Goal: Transaction & Acquisition: Purchase product/service

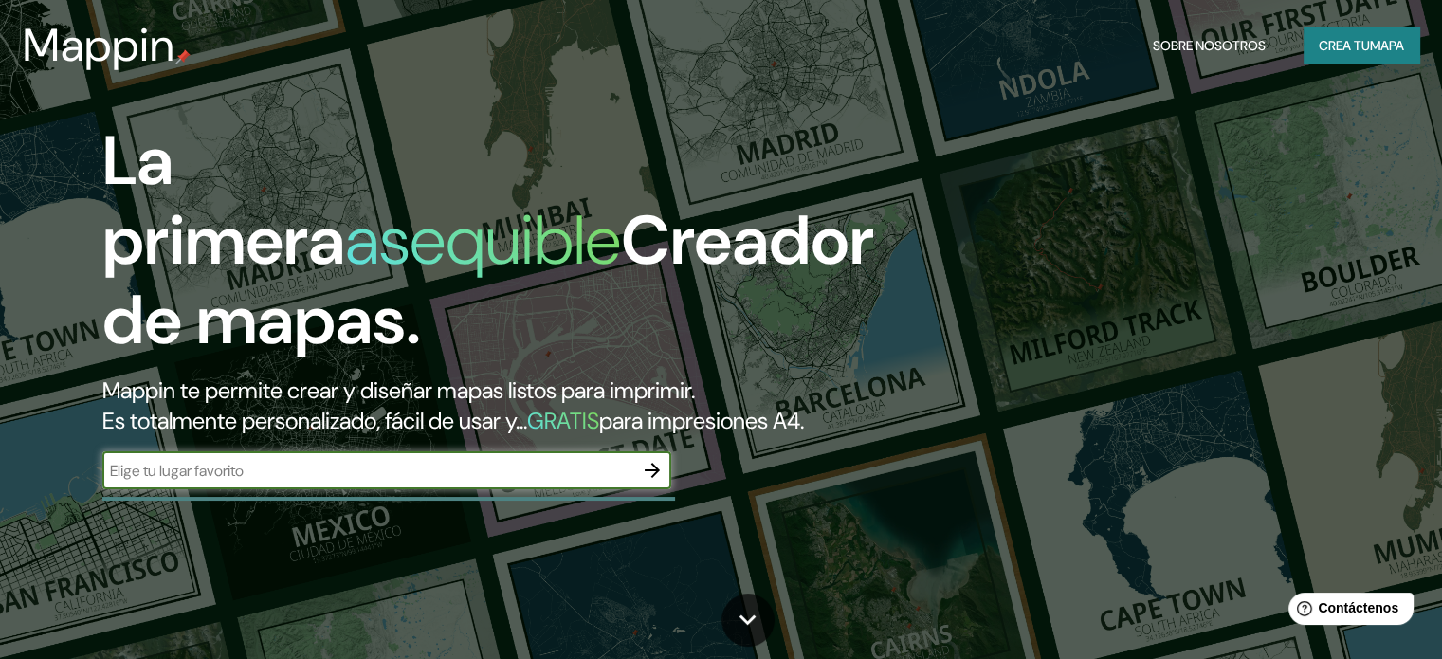
click at [326, 482] on input "text" at bounding box center [367, 471] width 531 height 22
type input "huancayo peri"
click at [651, 482] on icon "button" at bounding box center [652, 470] width 23 height 23
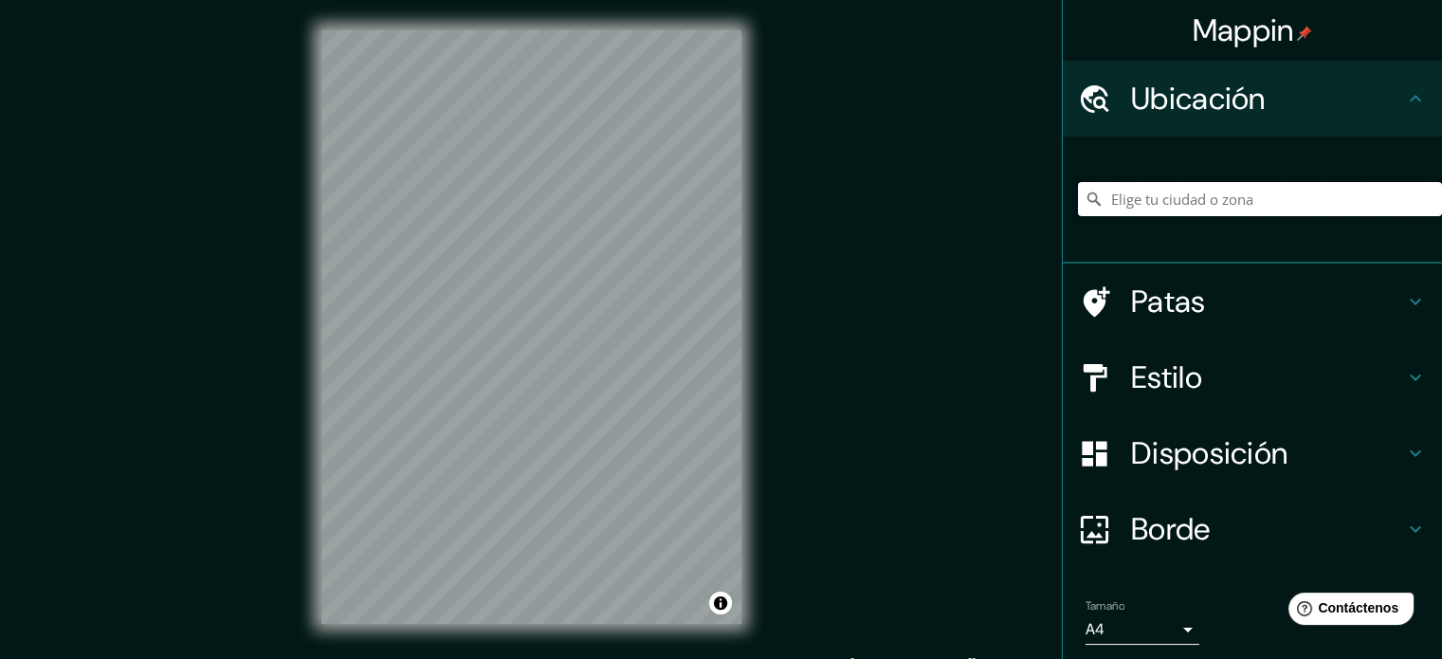
click at [1148, 212] on input "Elige tu ciudad o zona" at bounding box center [1260, 199] width 364 height 34
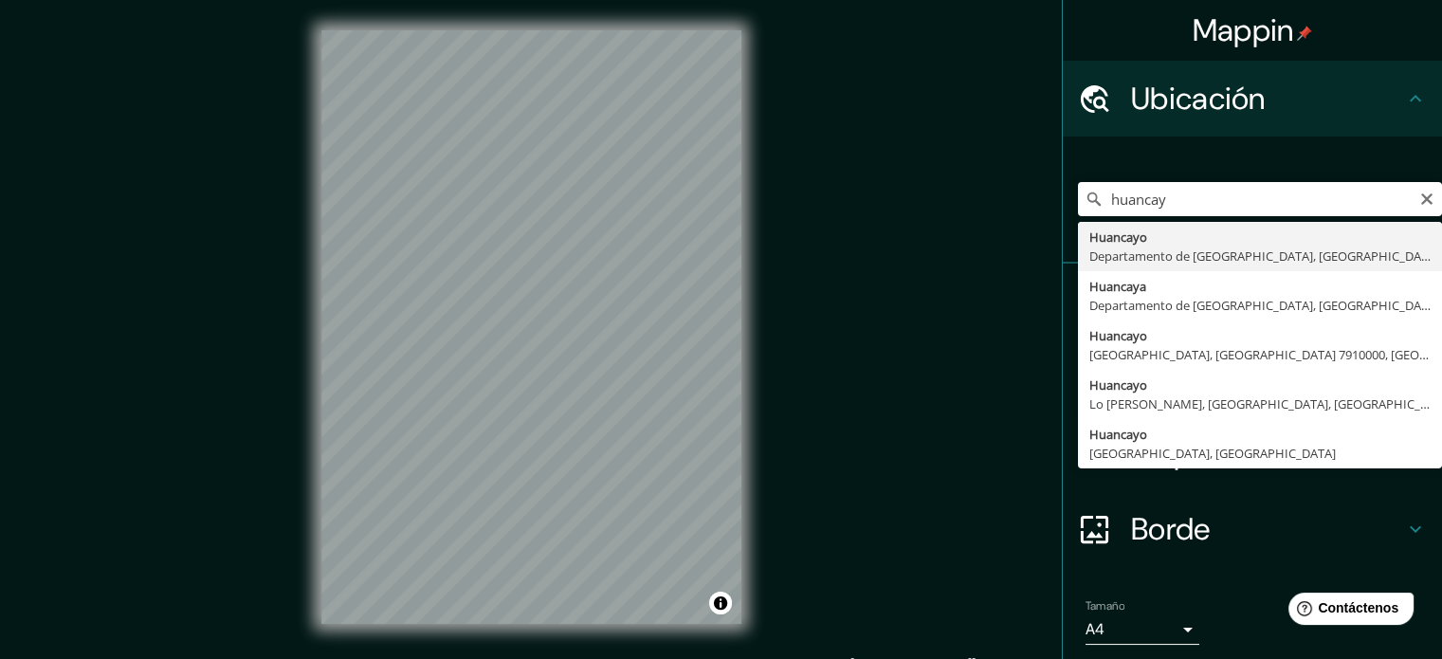
type input "Huancayo, [GEOGRAPHIC_DATA], [GEOGRAPHIC_DATA]"
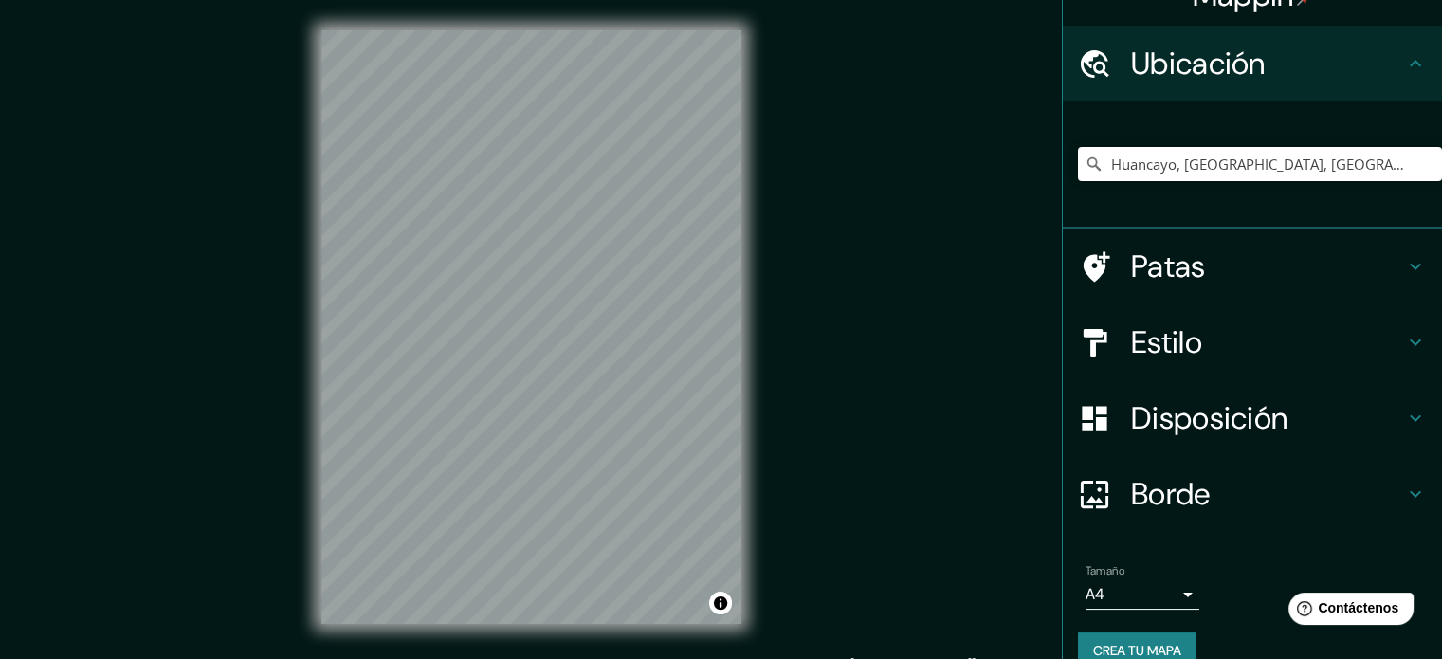
scroll to position [65, 0]
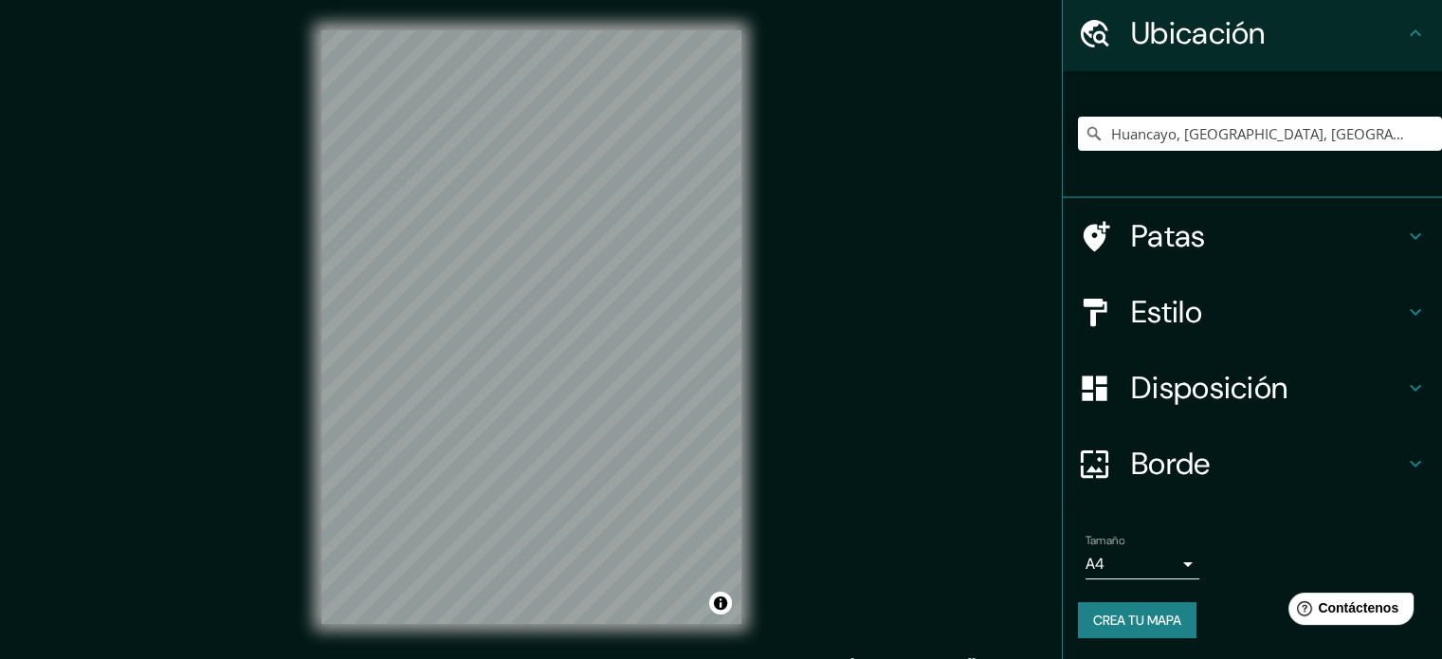
click at [1167, 558] on body "Mappin Ubicación Huancayo, Departamento de Junín, Perú Patas Estilo Disposición…" at bounding box center [721, 329] width 1442 height 659
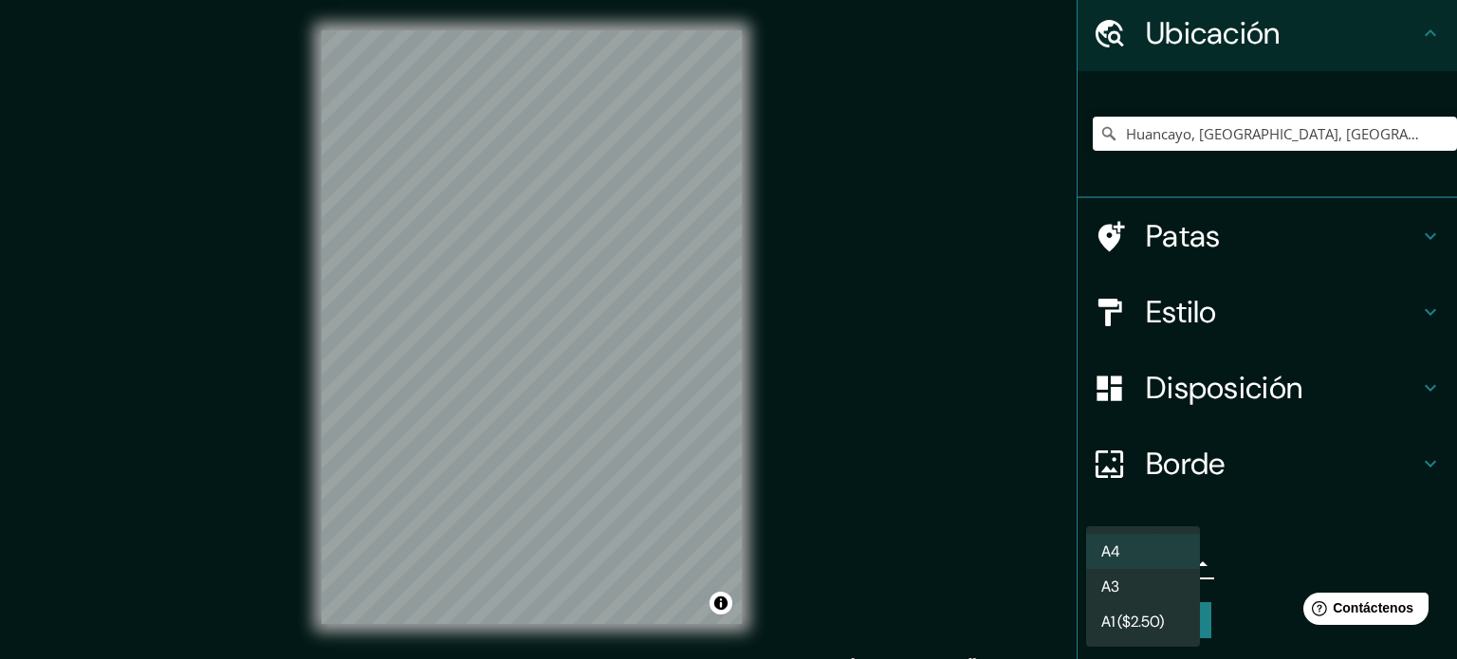
click at [1162, 584] on li "A3" at bounding box center [1143, 586] width 114 height 35
type input "a4"
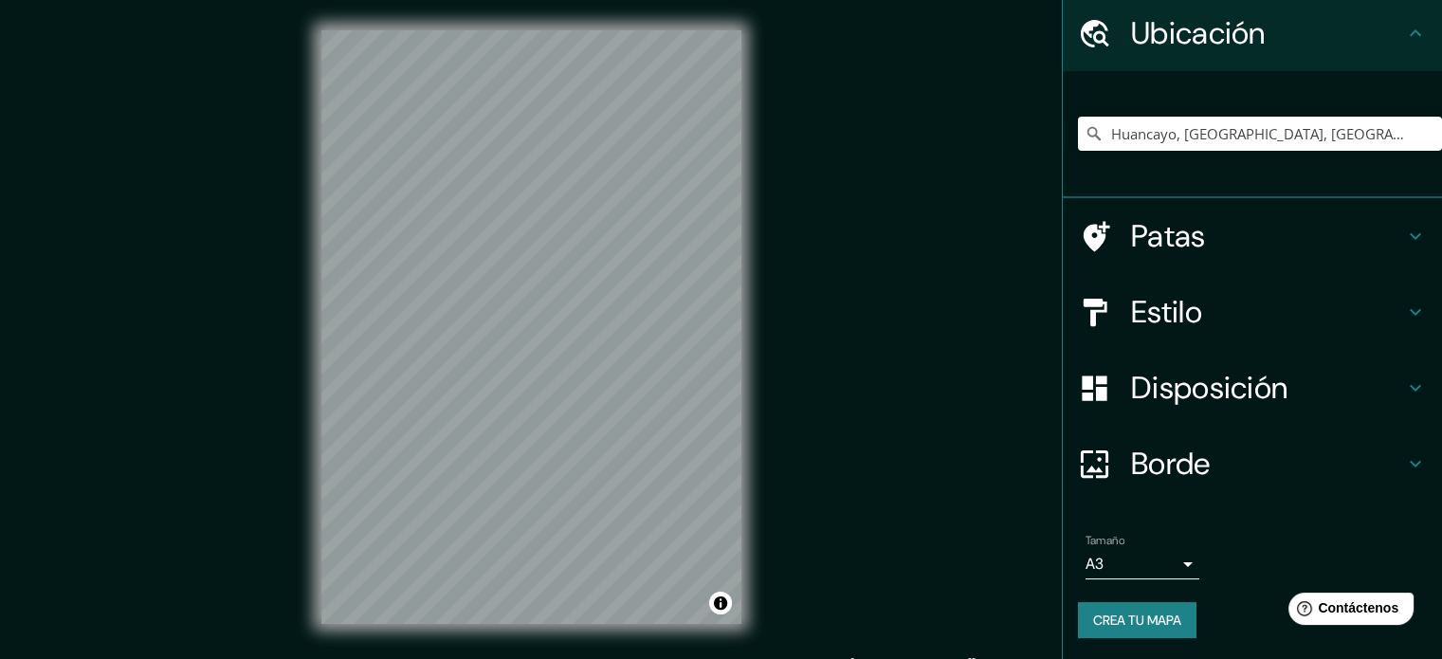
click at [1240, 250] on h4 "Patas" at bounding box center [1267, 236] width 273 height 38
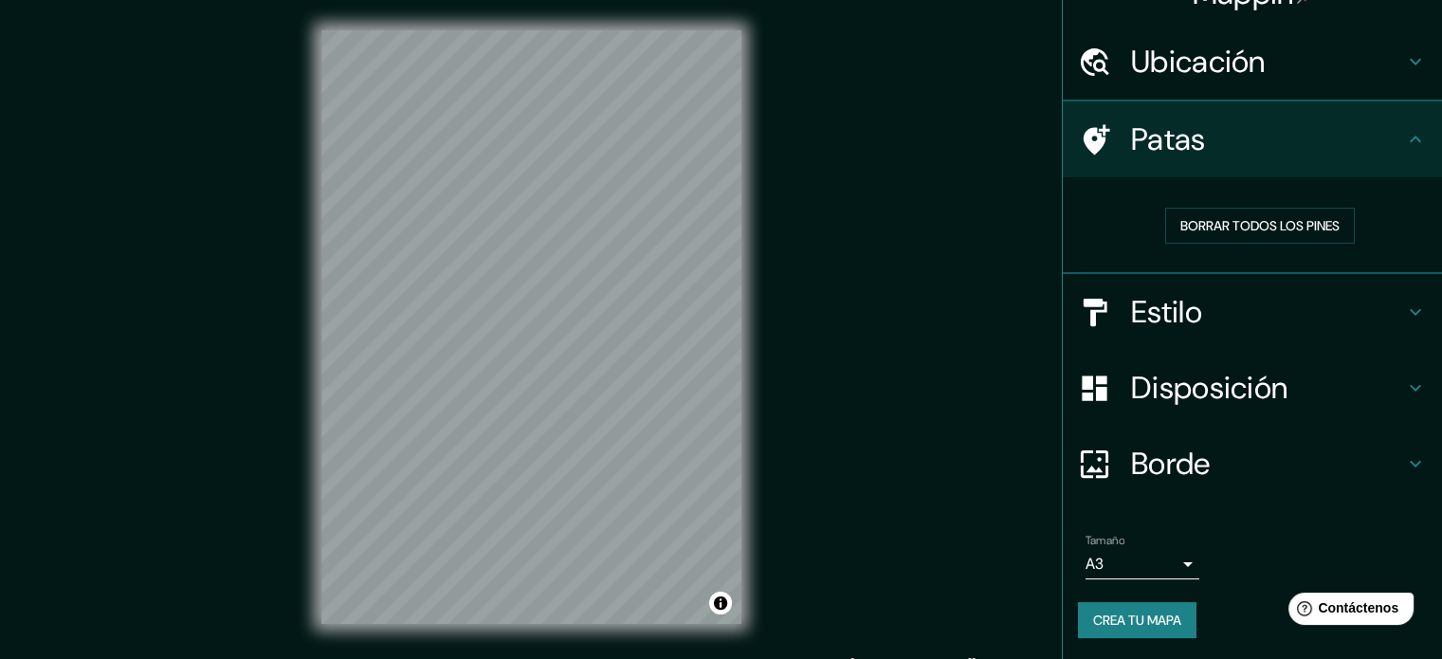
scroll to position [38, 0]
click at [1266, 235] on font "Borrar todos los pines" at bounding box center [1260, 224] width 159 height 25
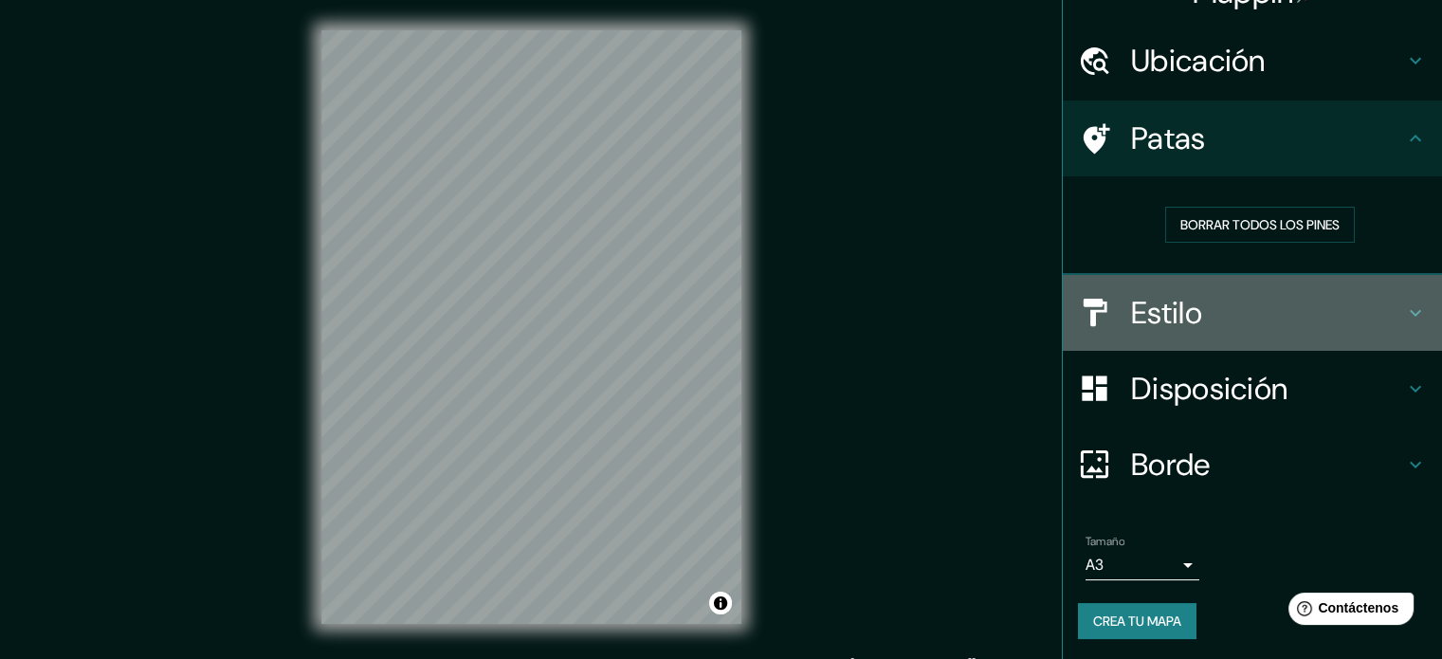
click at [1306, 324] on h4 "Estilo" at bounding box center [1267, 313] width 273 height 38
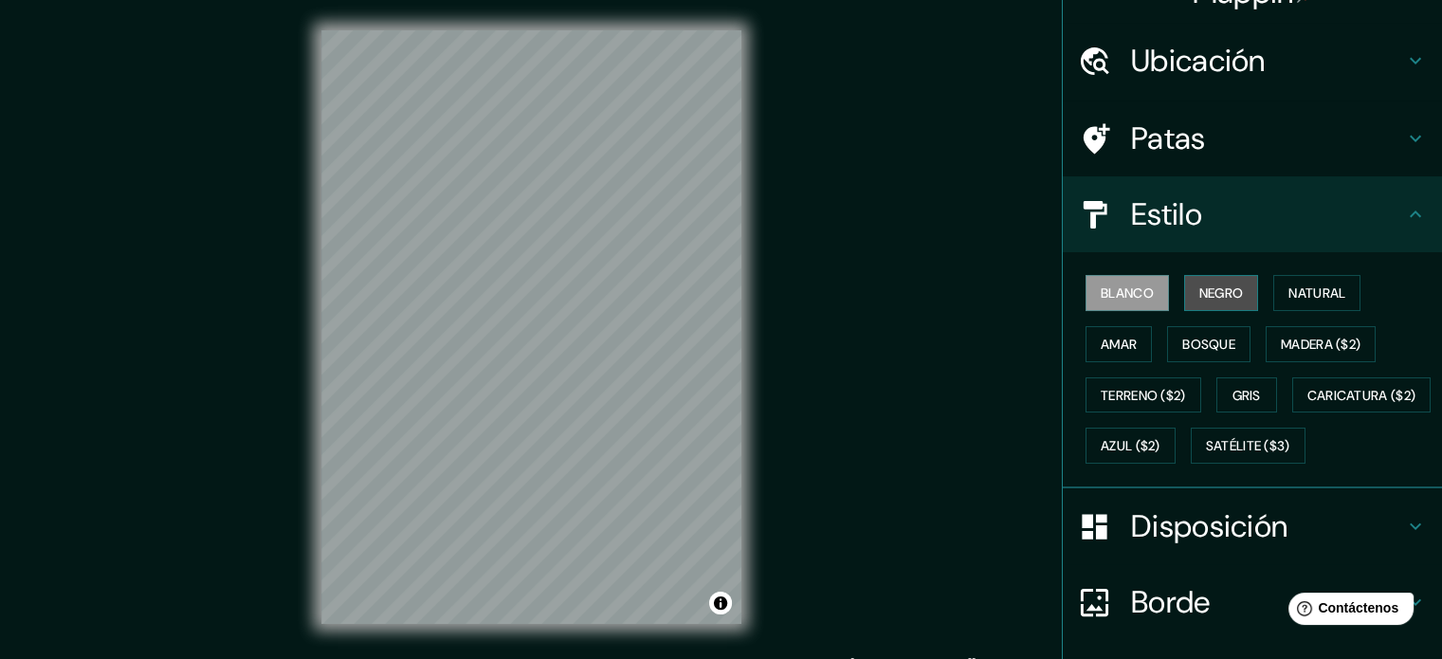
click at [1200, 292] on font "Negro" at bounding box center [1222, 293] width 45 height 17
click at [1345, 300] on button "Natural" at bounding box center [1317, 293] width 87 height 36
click at [1223, 295] on font "Negro" at bounding box center [1222, 293] width 45 height 17
click at [1289, 285] on font "Natural" at bounding box center [1317, 293] width 57 height 17
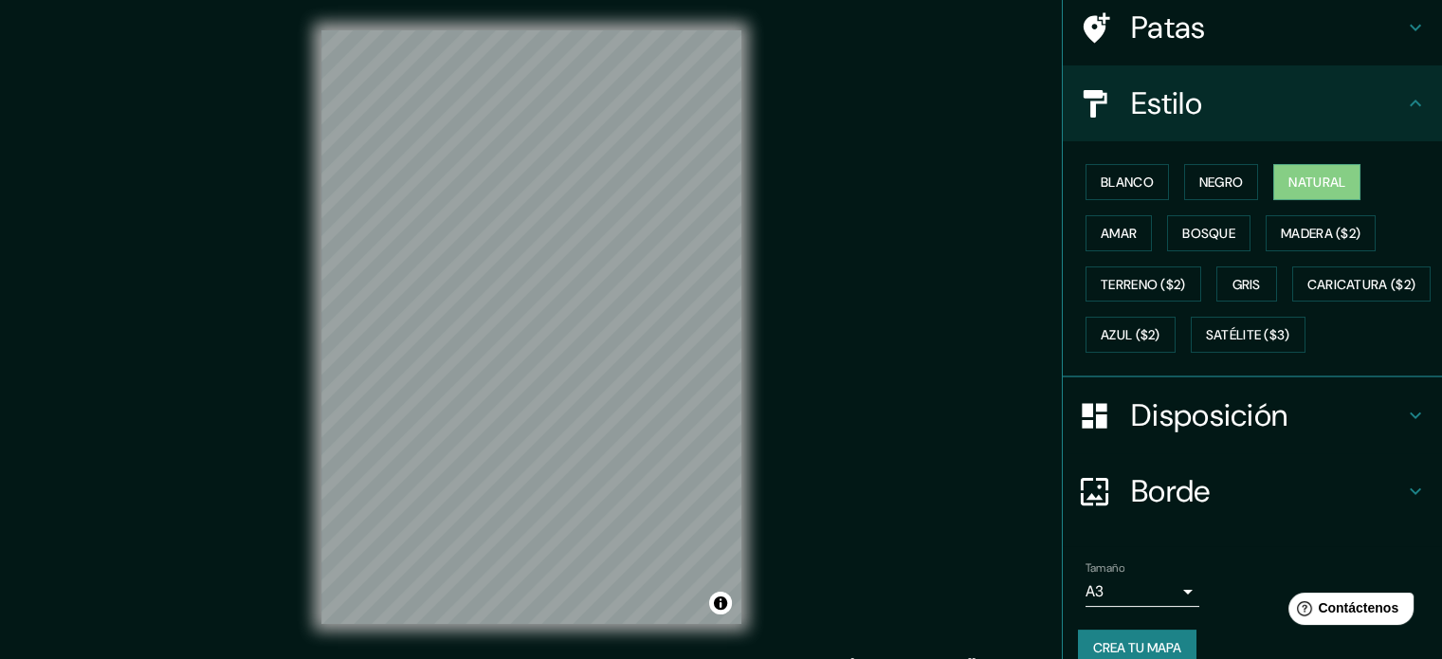
scroll to position [224, 0]
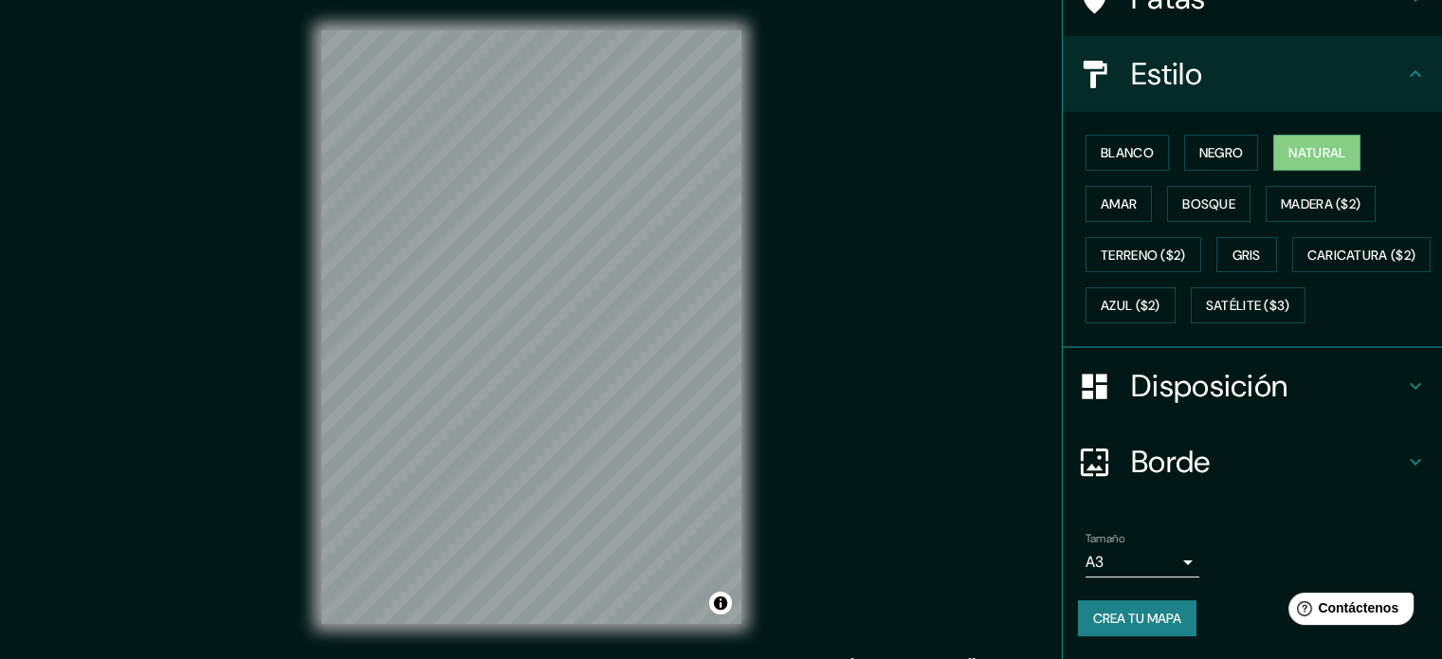
click at [1178, 615] on button "Crea tu mapa" at bounding box center [1137, 618] width 119 height 36
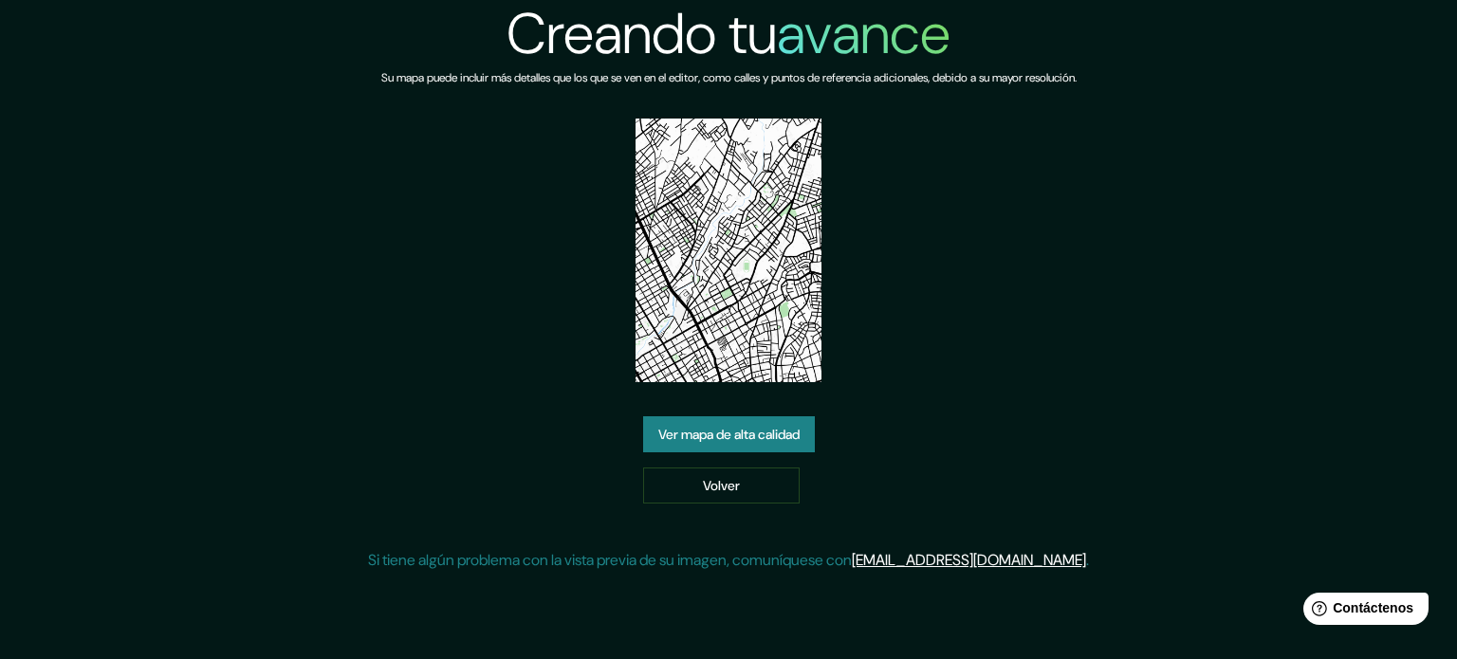
click at [797, 428] on font "Ver mapa de alta calidad" at bounding box center [728, 434] width 141 height 17
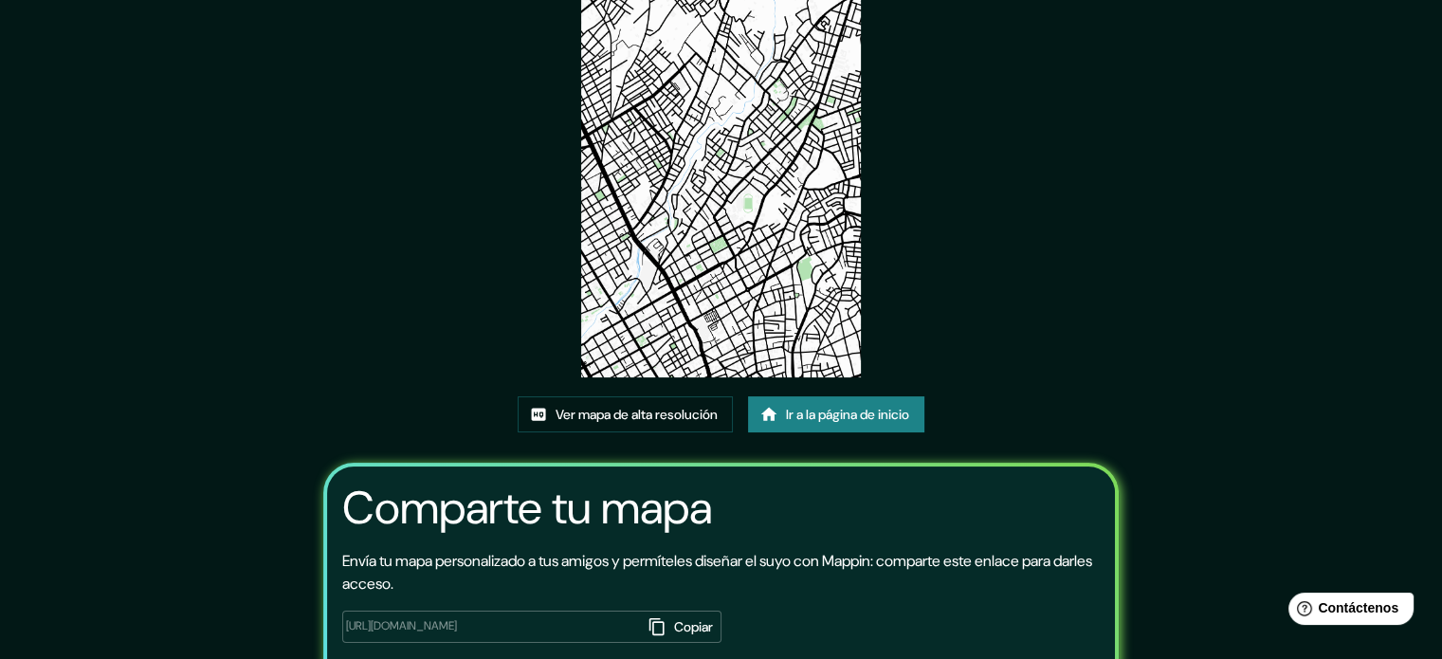
scroll to position [212, 0]
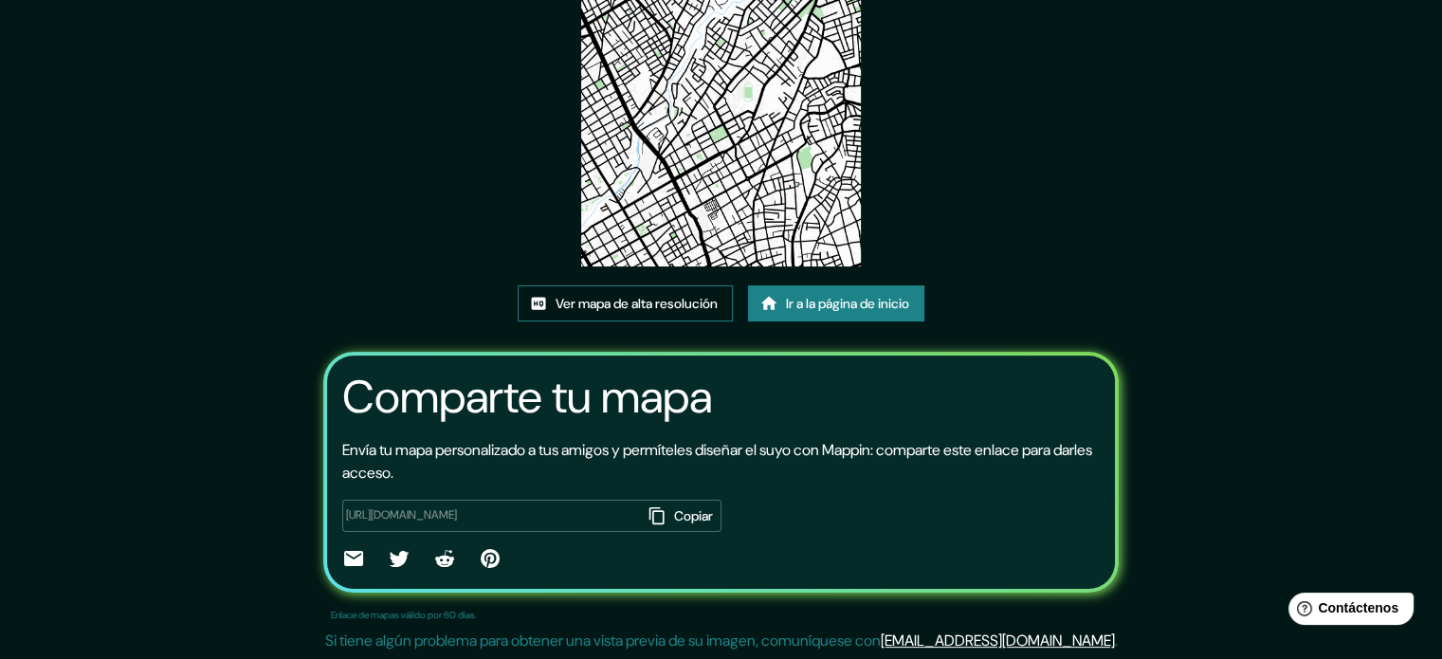
click at [675, 308] on font "Ver mapa de alta resolución" at bounding box center [637, 303] width 162 height 17
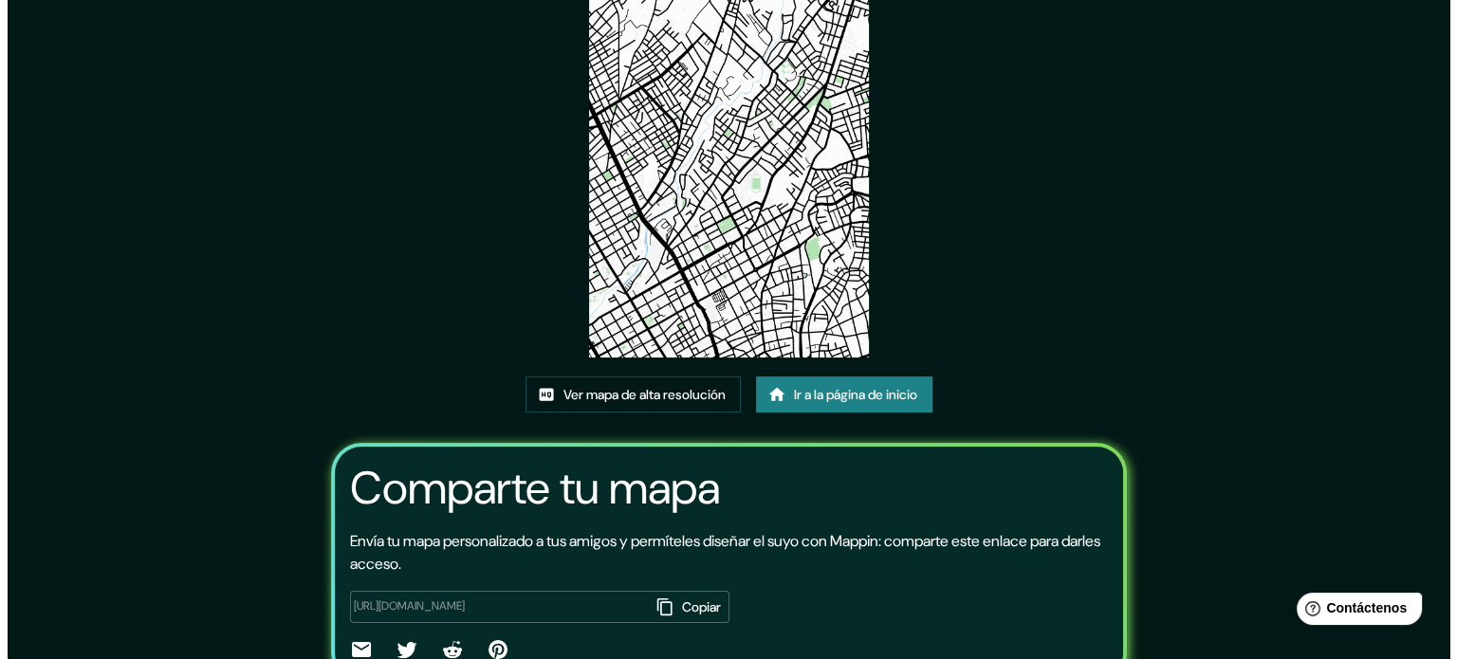
scroll to position [0, 0]
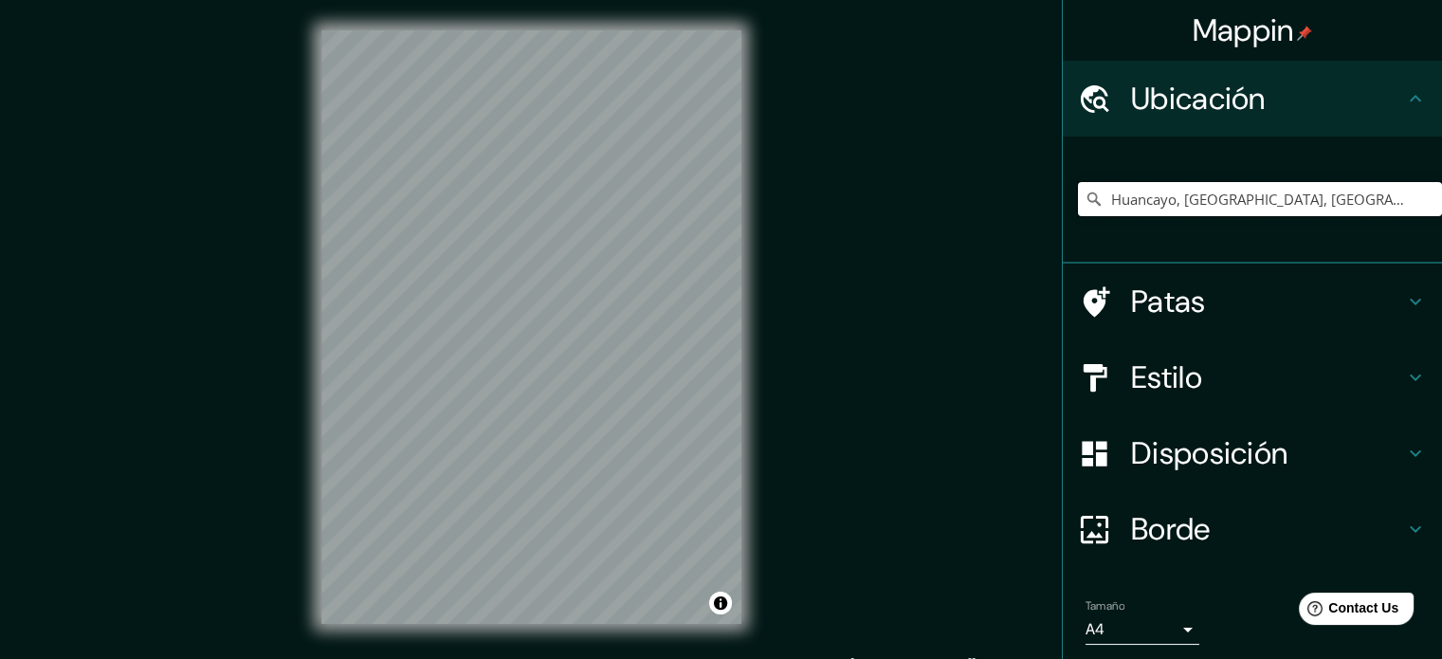
click at [1172, 193] on input "Huancayo, [GEOGRAPHIC_DATA], [GEOGRAPHIC_DATA]" at bounding box center [1260, 199] width 364 height 34
click at [1279, 195] on input "Huancayo, [GEOGRAPHIC_DATA], [GEOGRAPHIC_DATA]" at bounding box center [1260, 199] width 364 height 34
click at [1374, 193] on input "Huancayo, [GEOGRAPHIC_DATA], [GEOGRAPHIC_DATA]" at bounding box center [1260, 199] width 364 height 34
drag, startPoint x: 1374, startPoint y: 193, endPoint x: 1014, endPoint y: 193, distance: 360.4
click at [1014, 193] on div "Mappin Ubicación Huancayo, [GEOGRAPHIC_DATA], [GEOGRAPHIC_DATA] Patas Estilo Di…" at bounding box center [721, 342] width 1442 height 685
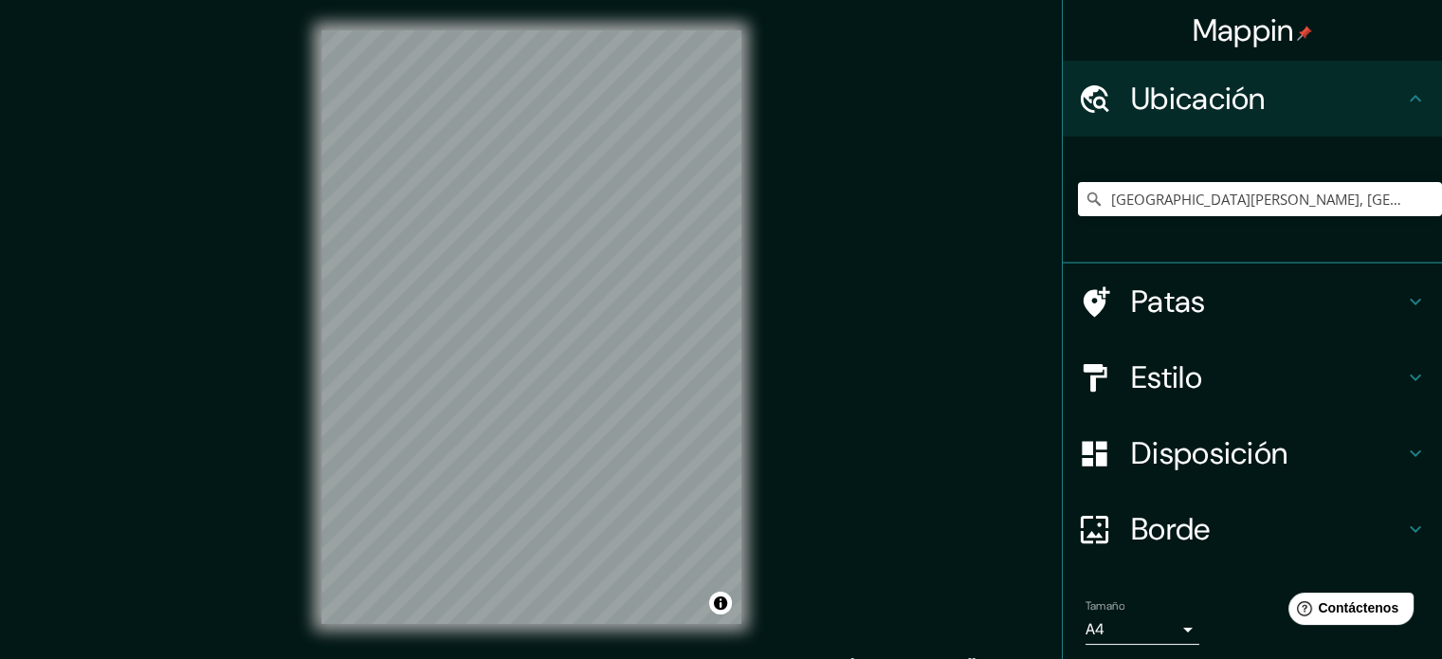
click at [1228, 361] on h4 "Estilo" at bounding box center [1267, 377] width 273 height 38
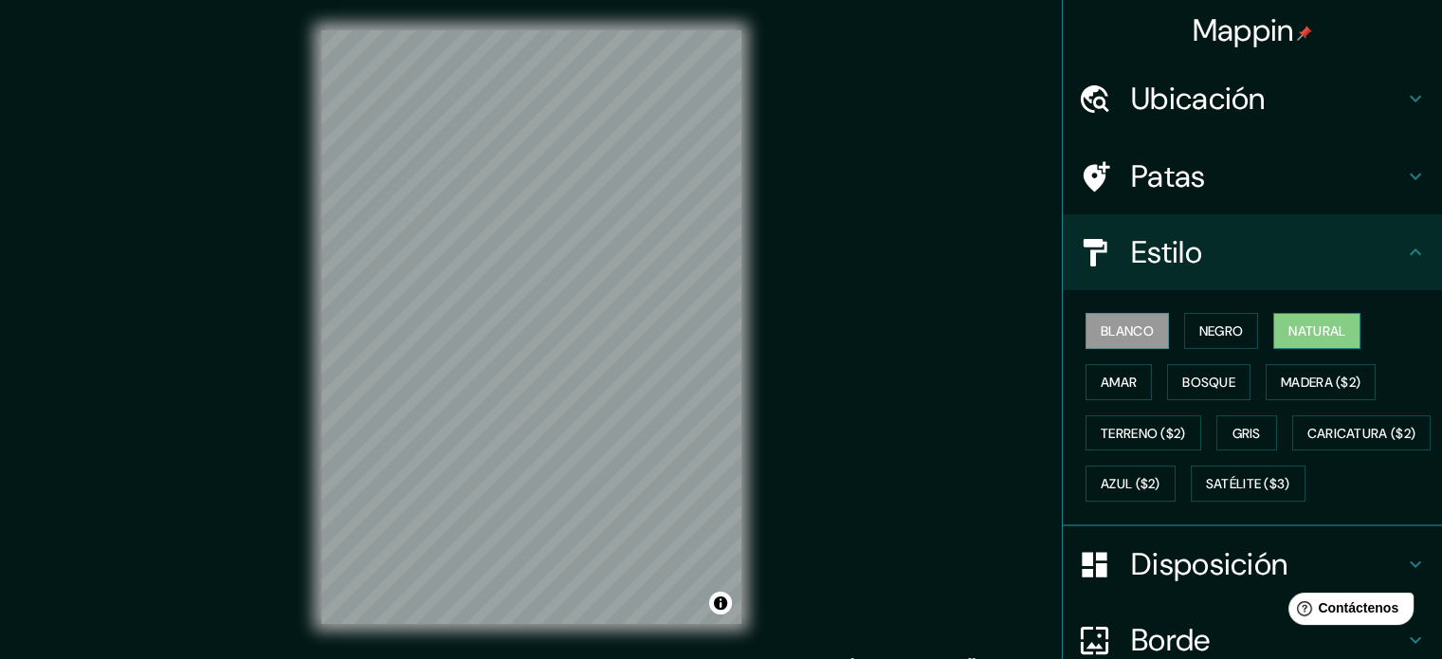
click at [1307, 337] on font "Natural" at bounding box center [1317, 330] width 57 height 17
click at [1332, 391] on font "Madera ($2)" at bounding box center [1321, 382] width 80 height 25
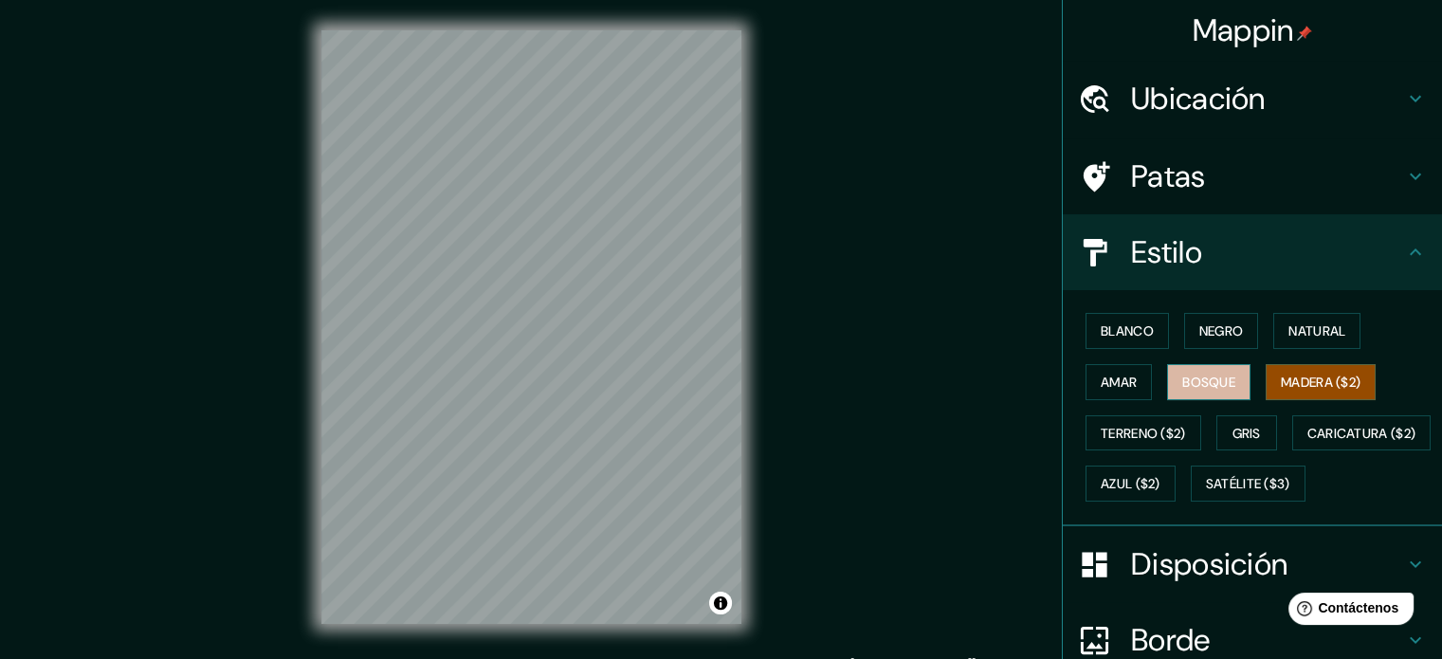
click at [1222, 383] on font "Bosque" at bounding box center [1209, 382] width 53 height 17
click at [1131, 397] on button "Amar" at bounding box center [1119, 382] width 66 height 36
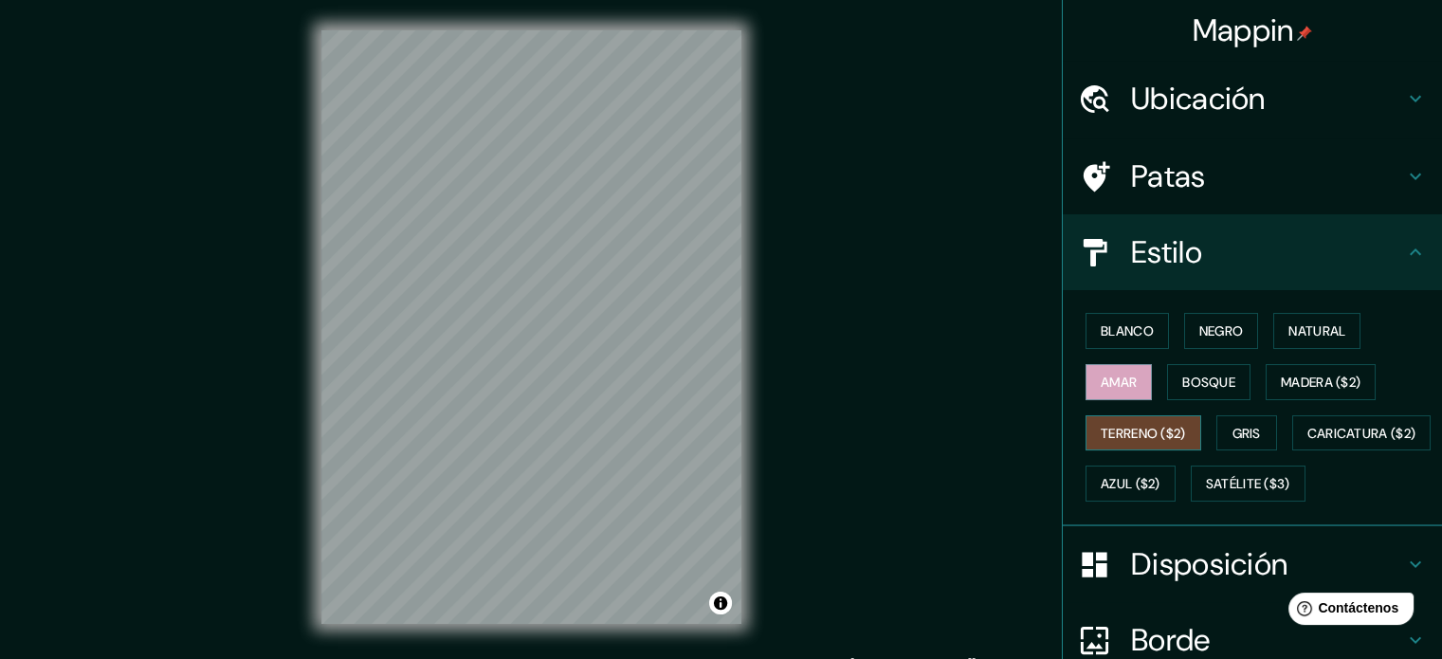
click at [1146, 421] on font "Terreno ($2)" at bounding box center [1143, 433] width 85 height 25
click at [1240, 430] on font "Gris" at bounding box center [1247, 433] width 28 height 17
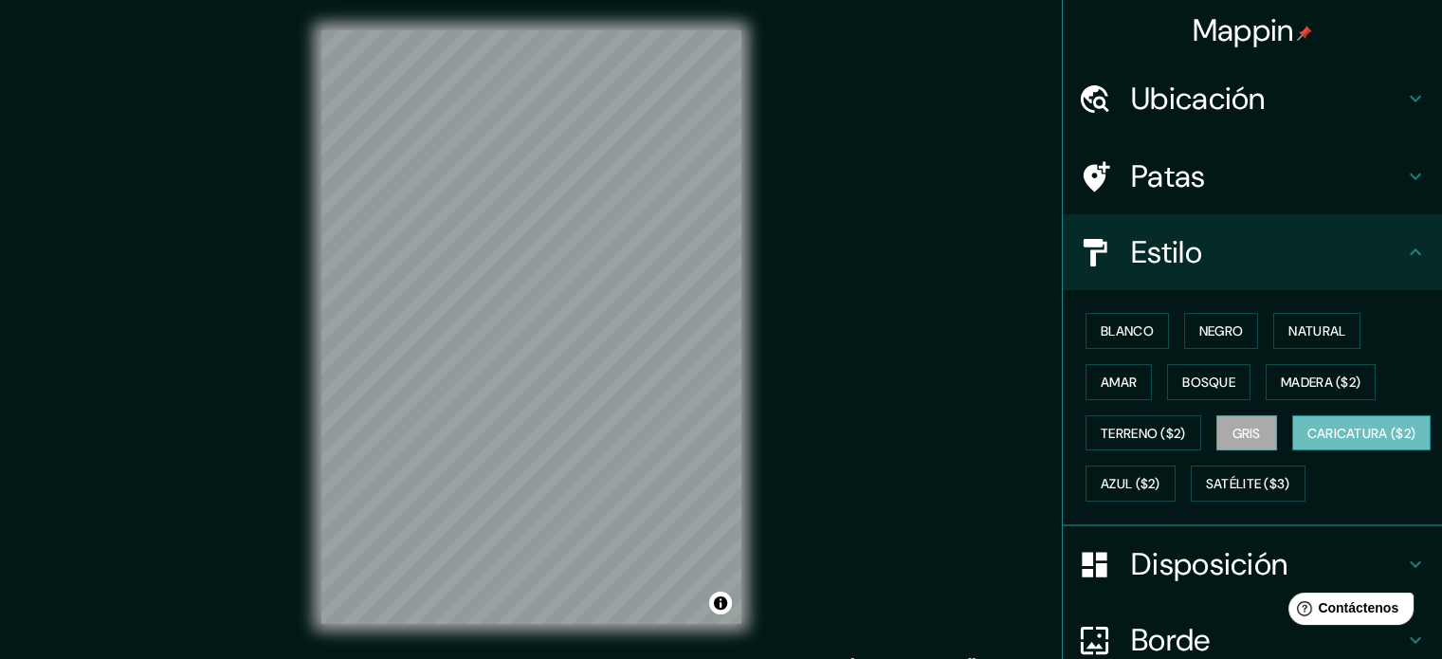
click at [1308, 442] on font "Caricatura ($2)" at bounding box center [1362, 433] width 109 height 17
click at [1115, 325] on font "Blanco" at bounding box center [1127, 330] width 53 height 17
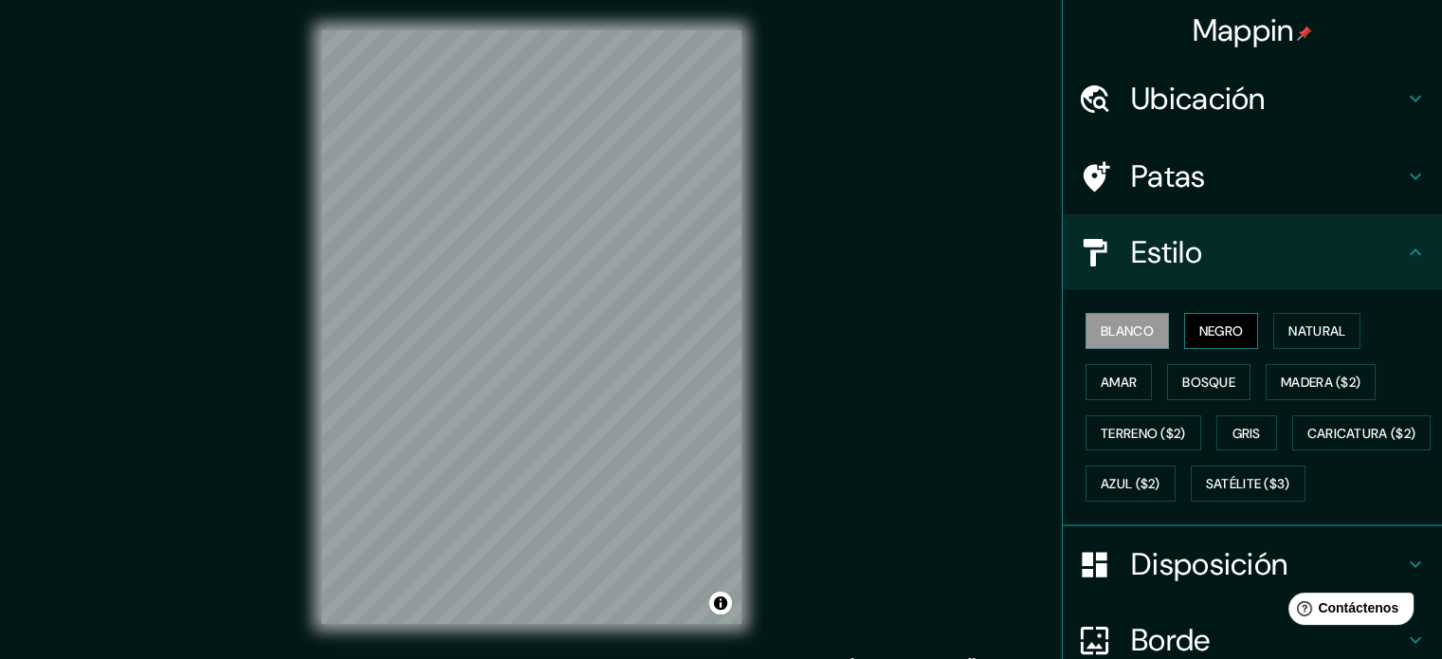
click at [1229, 329] on font "Negro" at bounding box center [1222, 330] width 45 height 17
click at [1259, 128] on div "Ubicación" at bounding box center [1252, 99] width 379 height 76
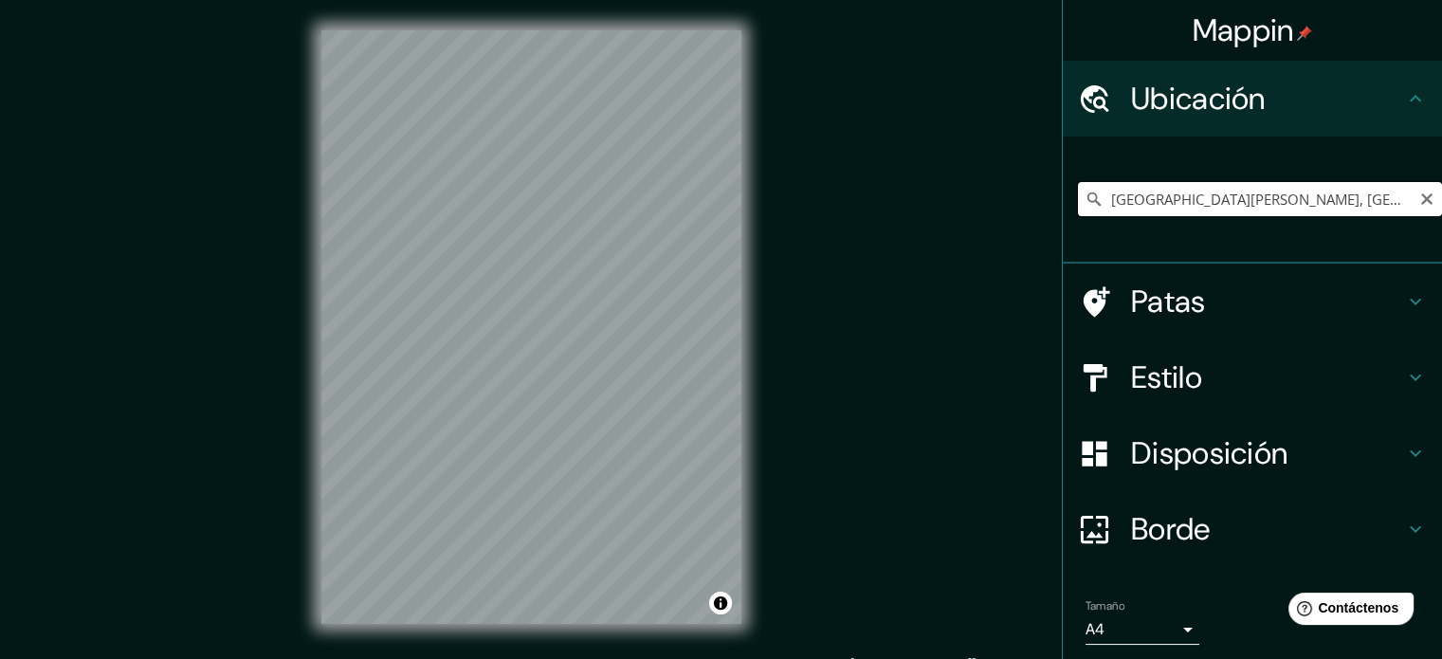
click at [1286, 191] on input "[GEOGRAPHIC_DATA][PERSON_NAME], [GEOGRAPHIC_DATA], [GEOGRAPHIC_DATA], [GEOGRAPH…" at bounding box center [1260, 199] width 364 height 34
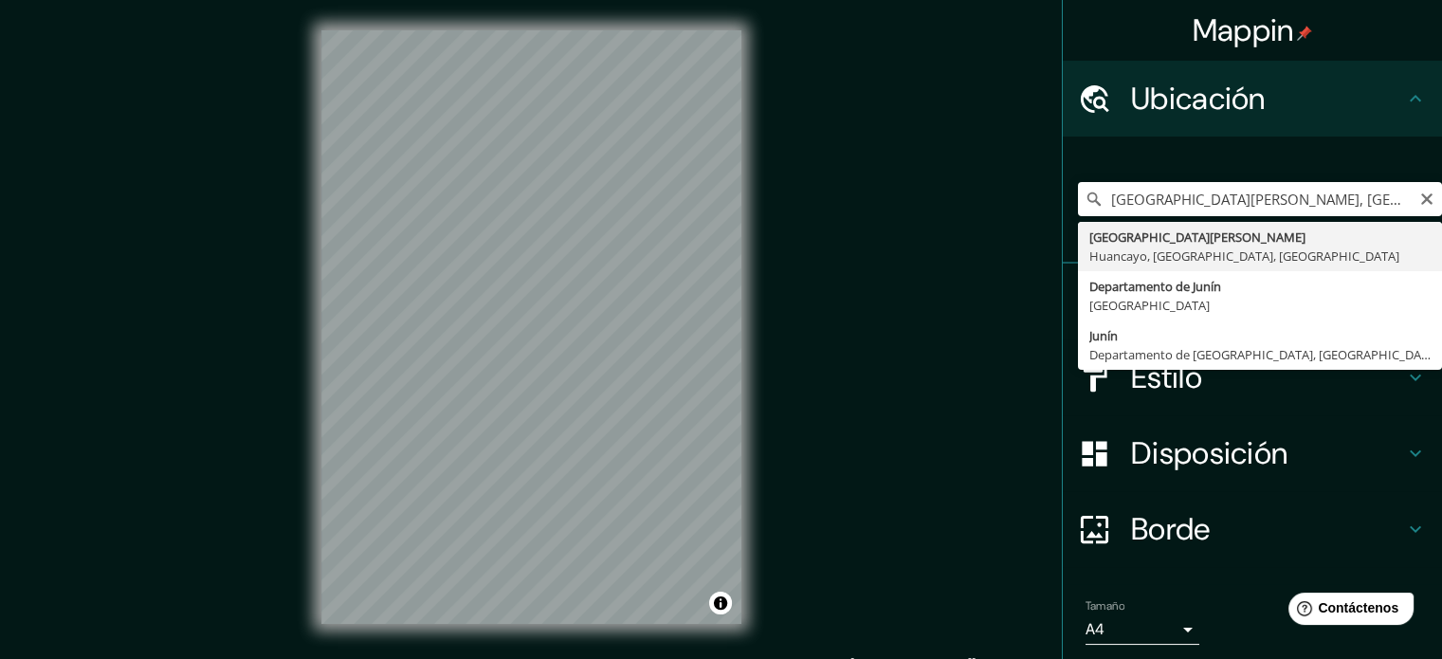
type input "[GEOGRAPHIC_DATA][PERSON_NAME], [GEOGRAPHIC_DATA], [GEOGRAPHIC_DATA], [GEOGRAPH…"
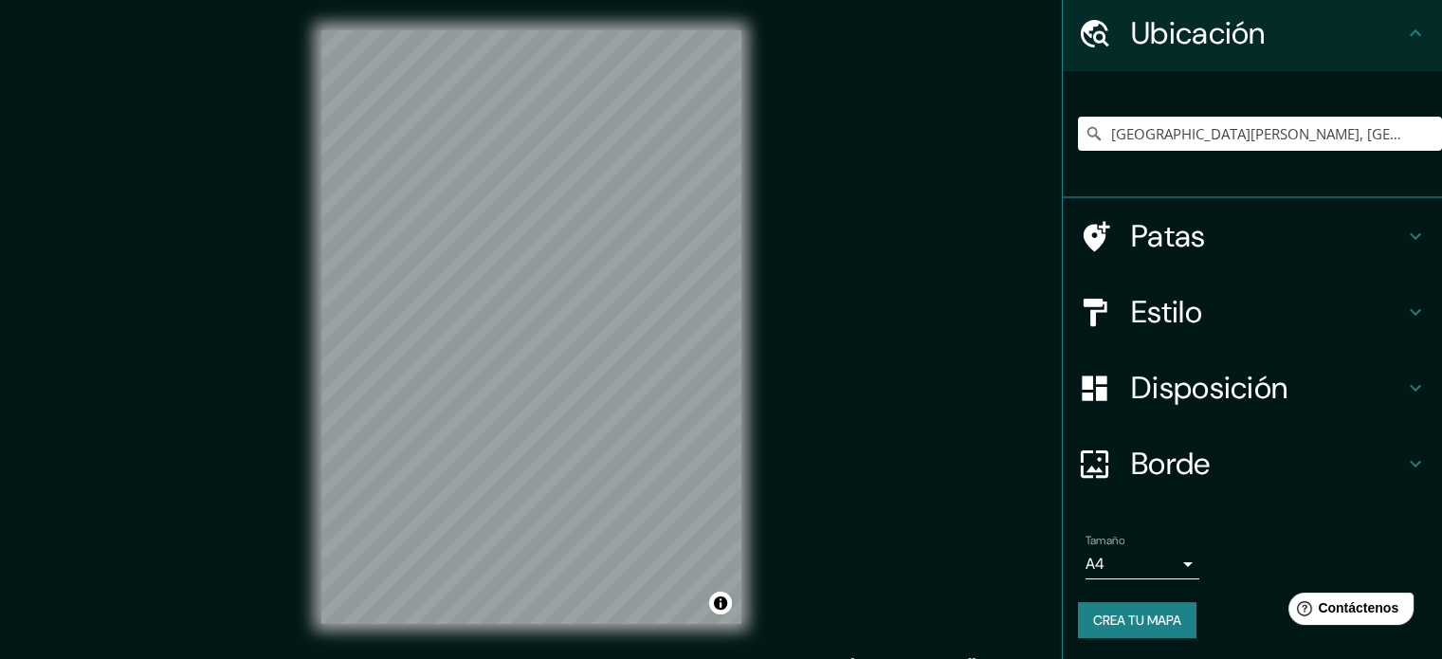
click at [1122, 621] on font "Crea tu mapa" at bounding box center [1137, 620] width 88 height 17
